Goal: Information Seeking & Learning: Learn about a topic

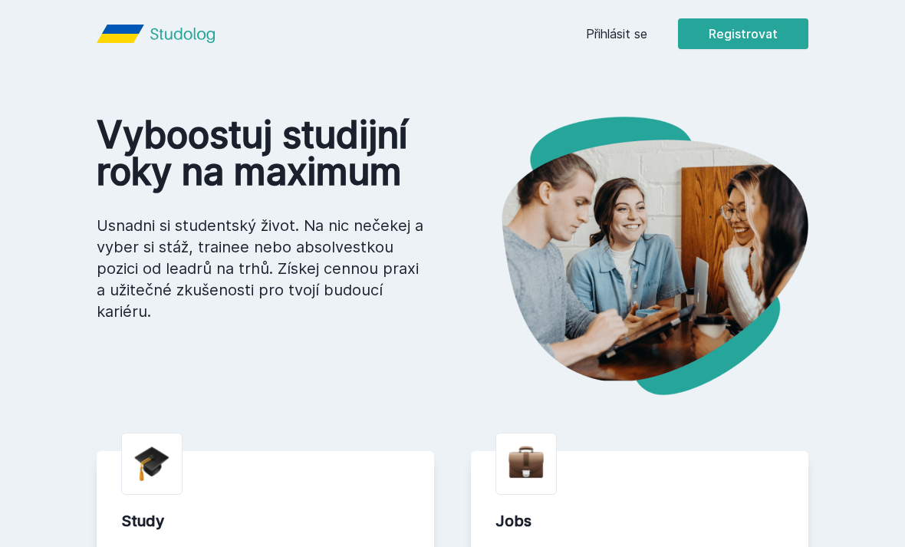
click at [647, 32] on link "Přihlásit se" at bounding box center [616, 34] width 61 height 18
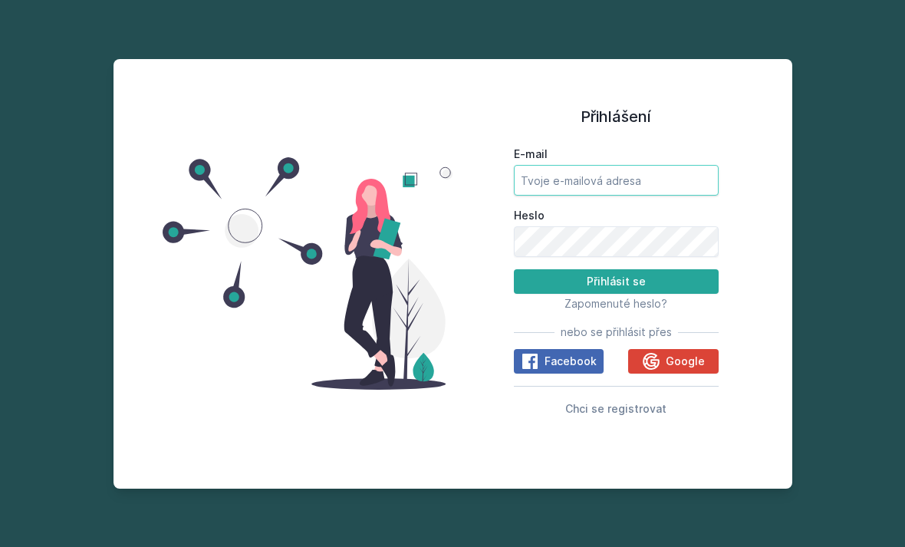
click at [620, 196] on input "E-mail" at bounding box center [616, 180] width 205 height 31
type input "[EMAIL_ADDRESS][DOMAIN_NAME]"
click at [616, 294] on button "Přihlásit se" at bounding box center [616, 281] width 205 height 25
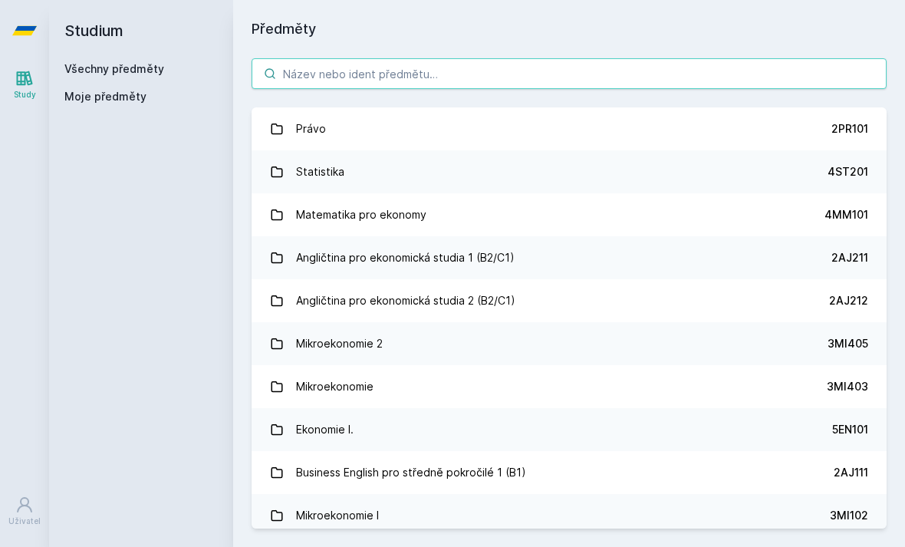
click at [311, 71] on input "search" at bounding box center [569, 73] width 635 height 31
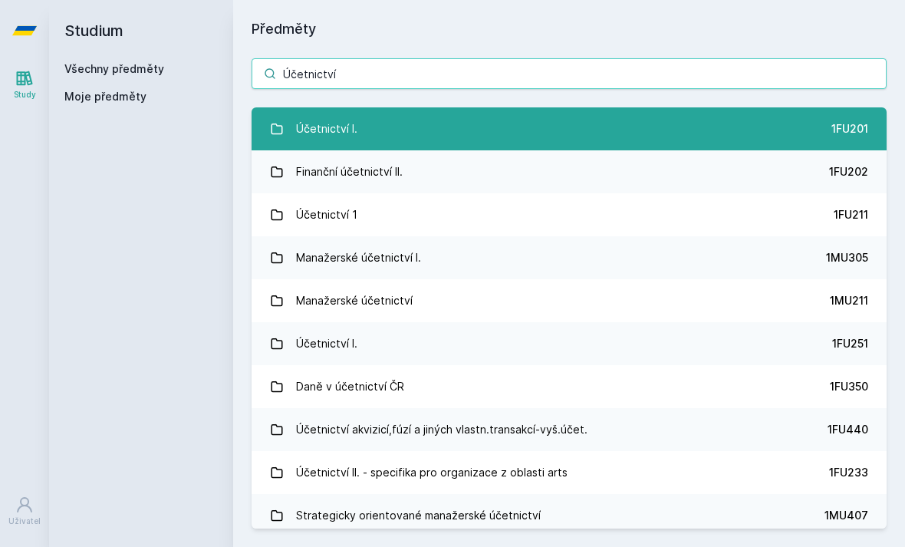
type input "Účetnictví"
click at [315, 131] on div "Účetnictví I." at bounding box center [326, 128] width 61 height 31
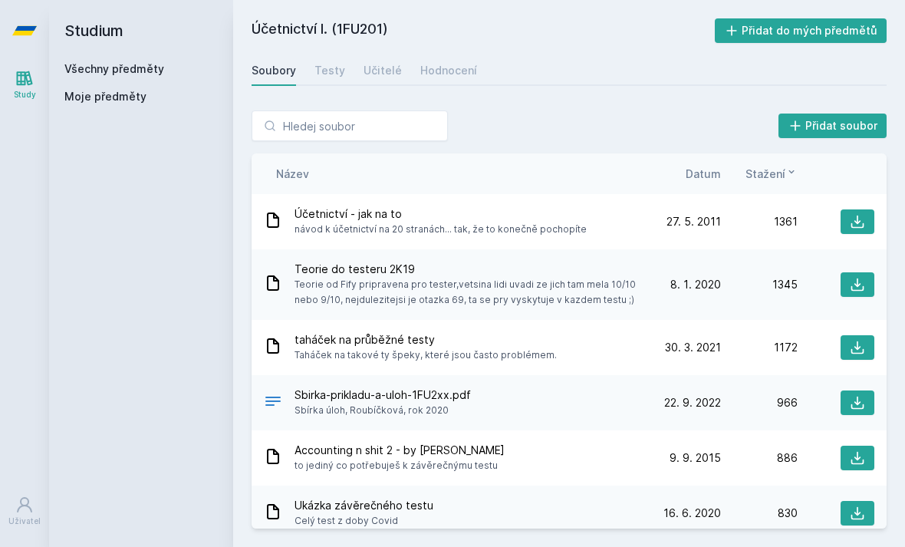
click at [304, 62] on div "Soubory Testy Učitelé Hodnocení" at bounding box center [569, 70] width 635 height 31
click at [325, 72] on div "Testy" at bounding box center [329, 70] width 31 height 15
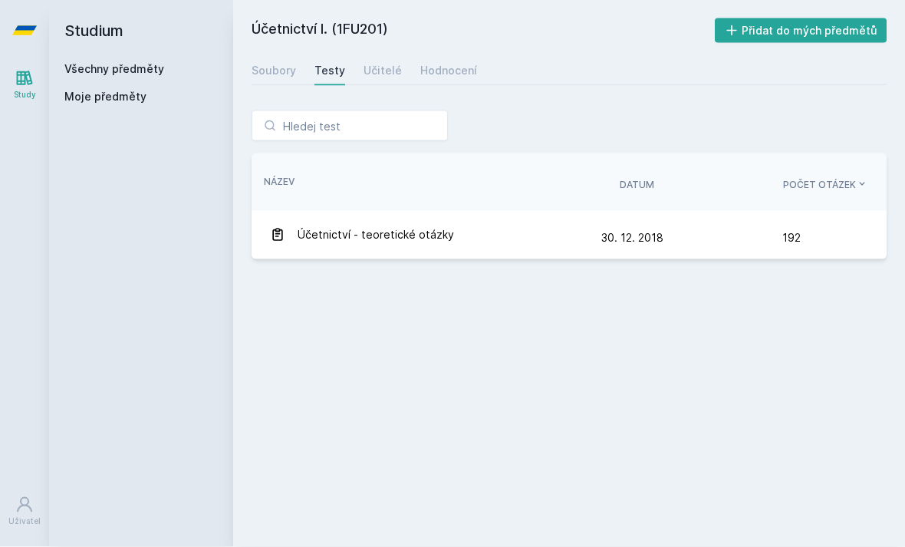
scroll to position [6, 0]
click at [264, 71] on div "Soubory" at bounding box center [274, 70] width 44 height 15
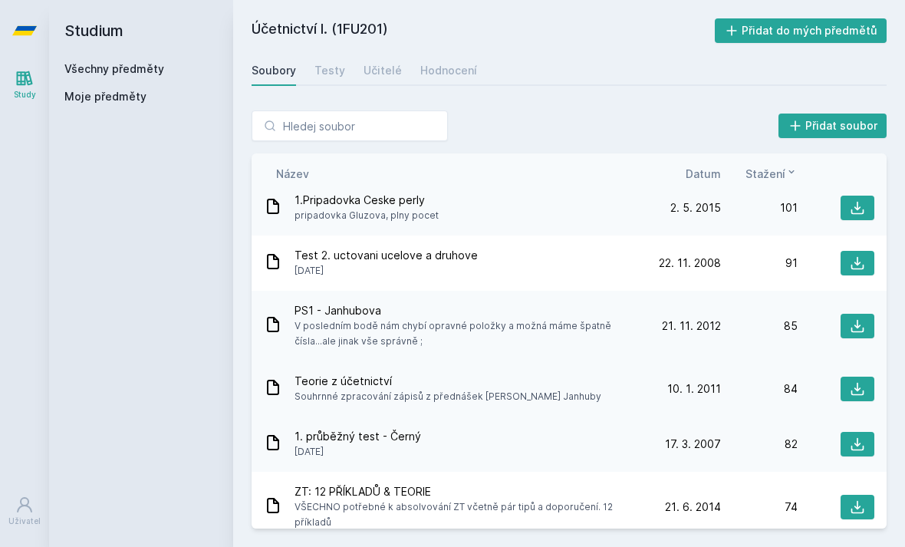
scroll to position [1481, 0]
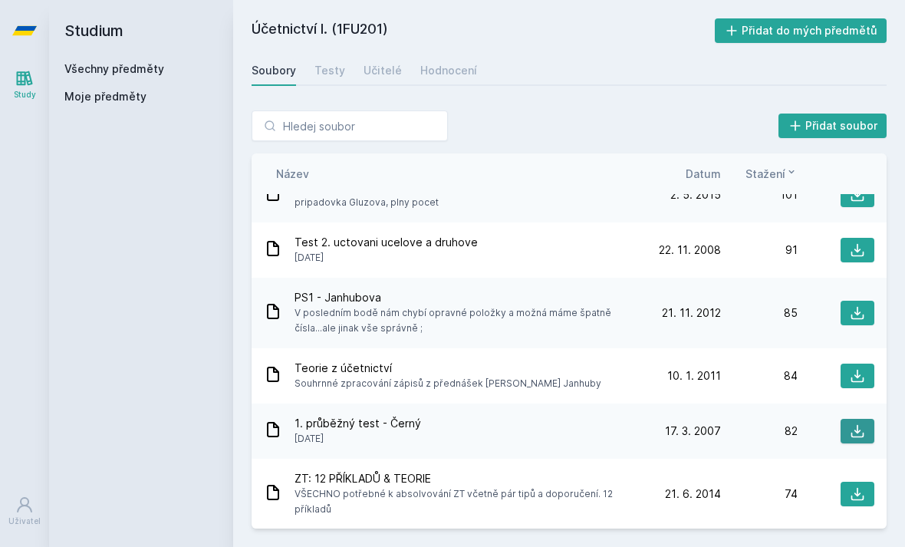
click at [863, 423] on icon at bounding box center [857, 430] width 15 height 15
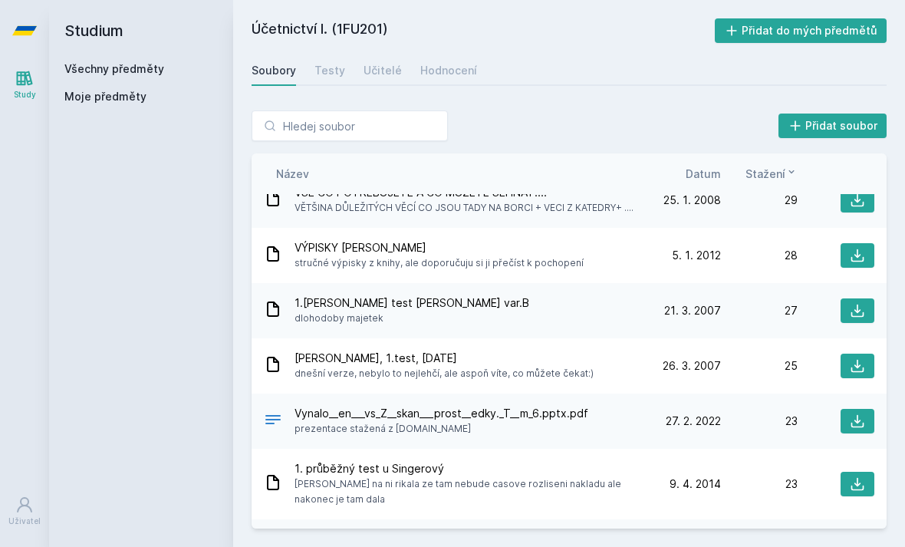
scroll to position [2291, 0]
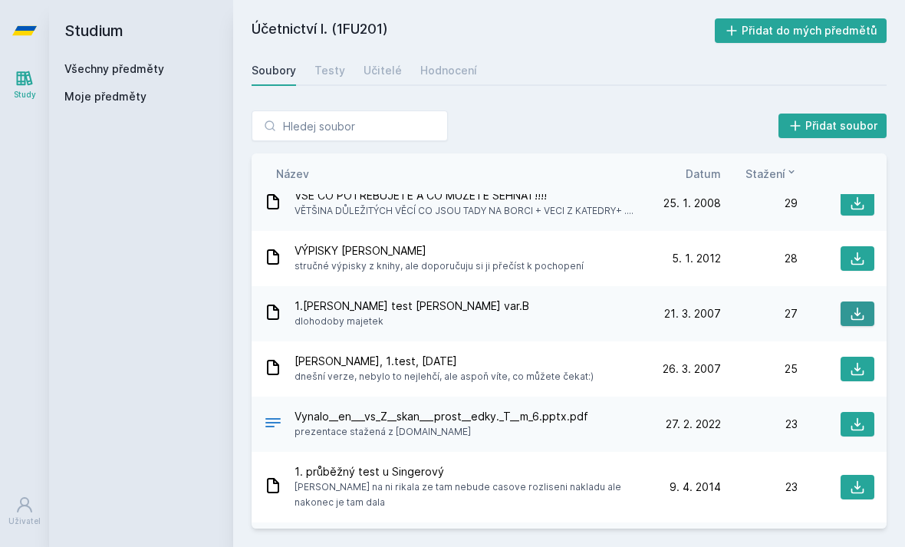
click at [862, 306] on icon at bounding box center [857, 313] width 15 height 15
